Goal: Task Accomplishment & Management: Complete application form

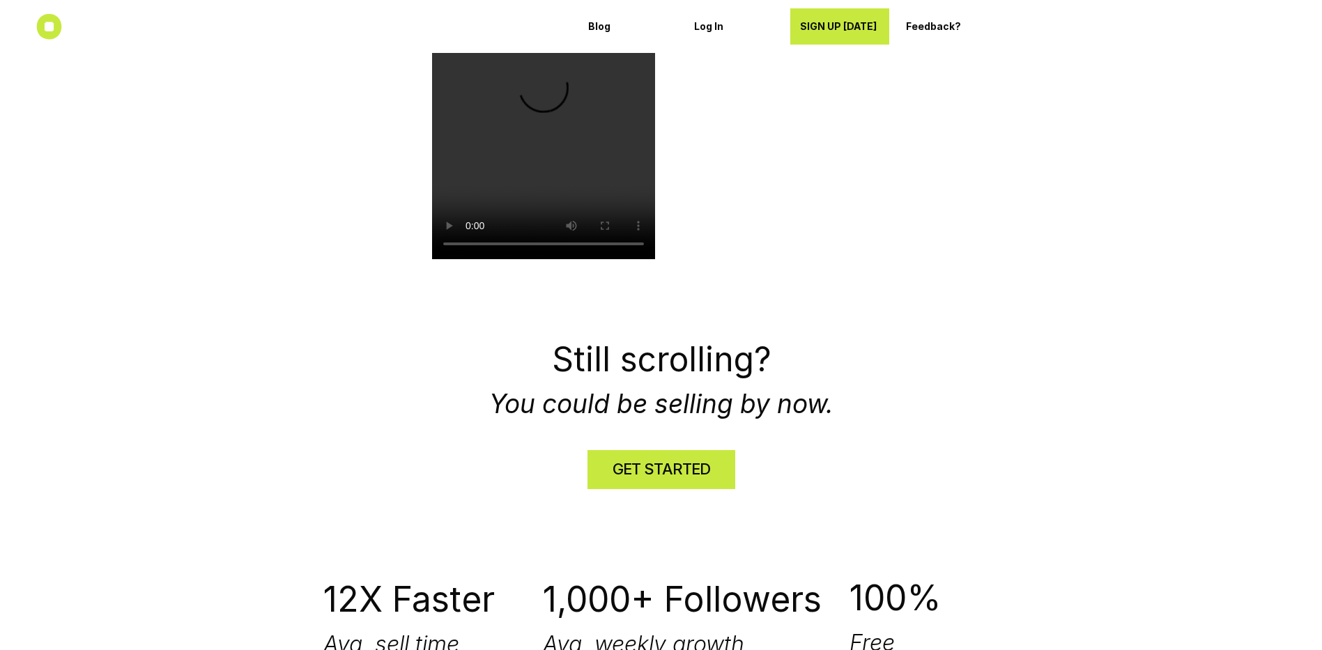
scroll to position [2528, 0]
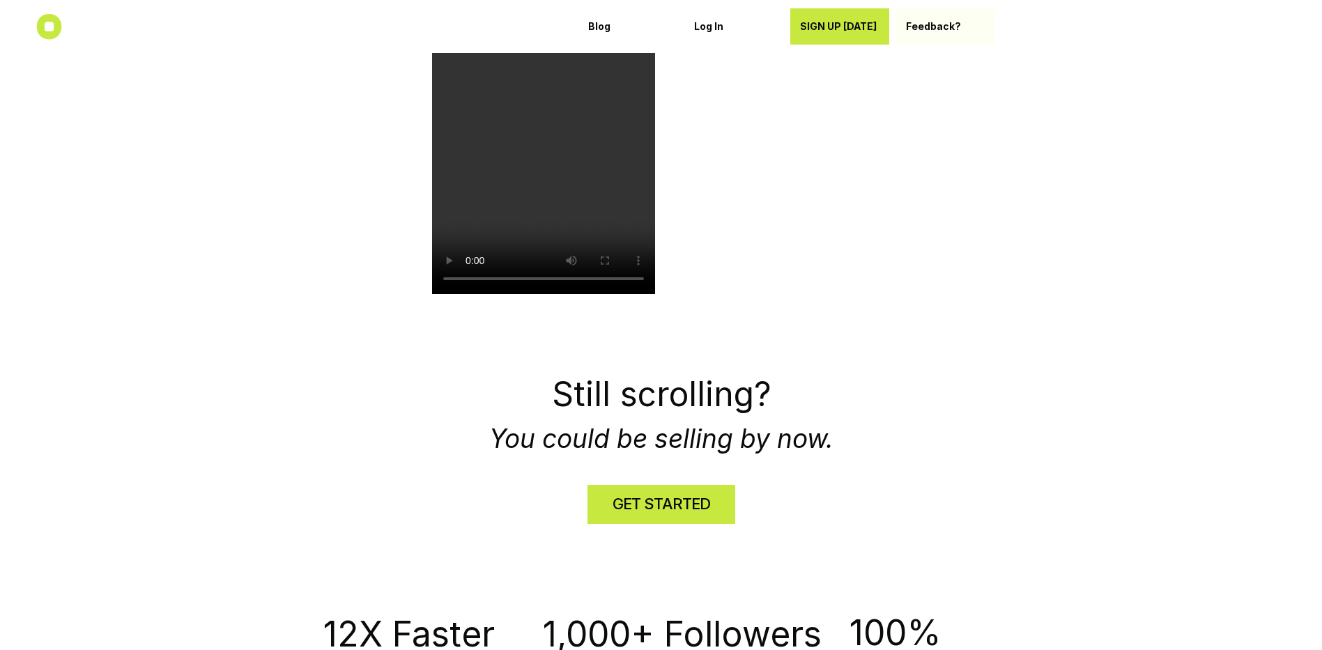
click at [947, 29] on p "Feedback?" at bounding box center [945, 27] width 79 height 12
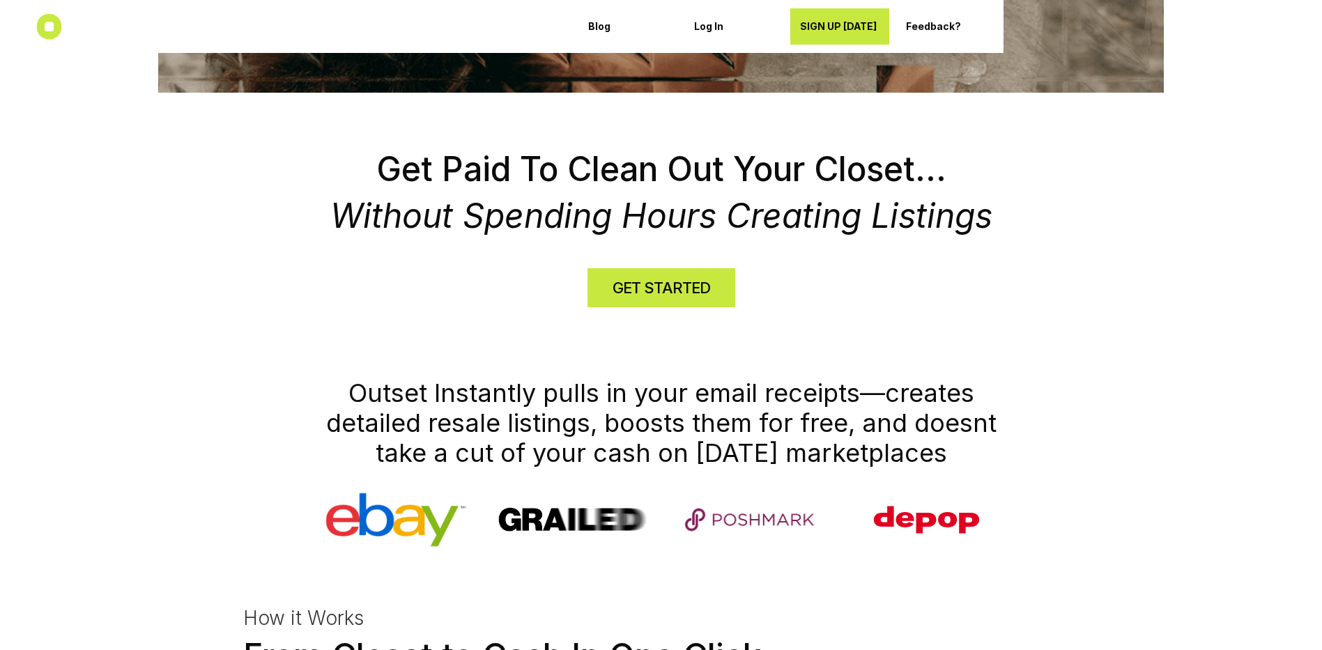
scroll to position [332, 0]
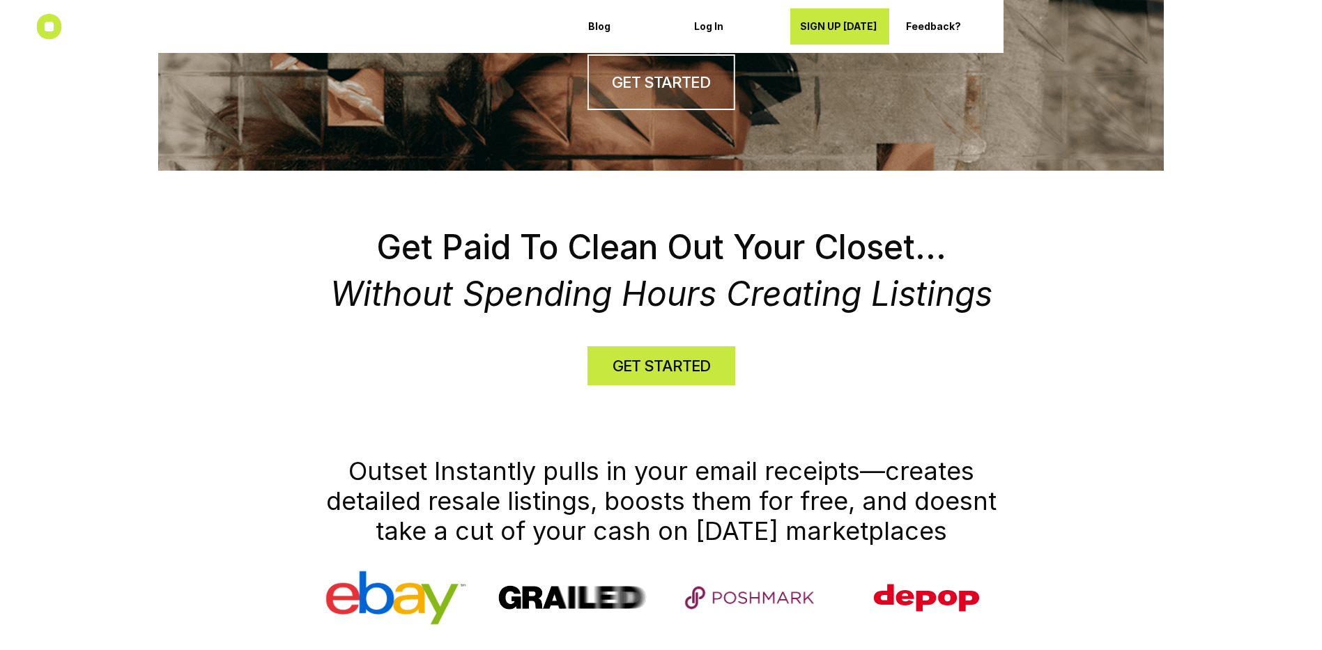
click at [640, 363] on h4 "GET STARTED" at bounding box center [661, 366] width 98 height 22
